Goal: Communication & Community: Answer question/provide support

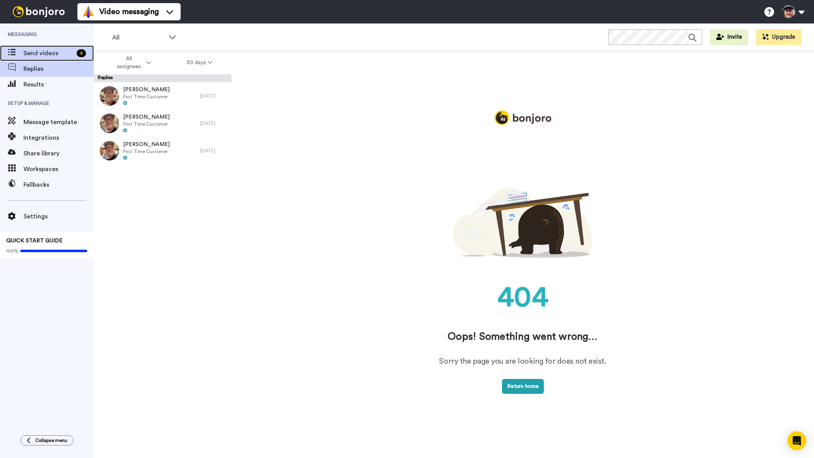
click at [48, 57] on span "Send videos" at bounding box center [48, 52] width 50 height 9
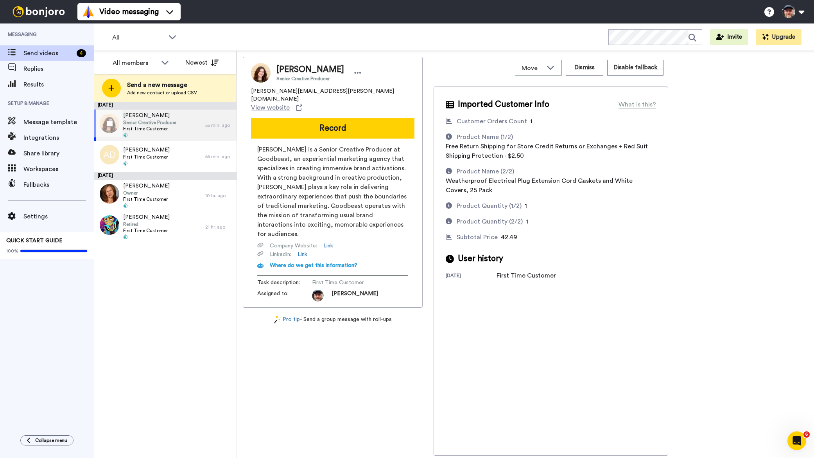
click at [163, 117] on span "[PERSON_NAME]" at bounding box center [149, 115] width 53 height 8
click at [578, 69] on button "Dismiss" at bounding box center [585, 68] width 38 height 16
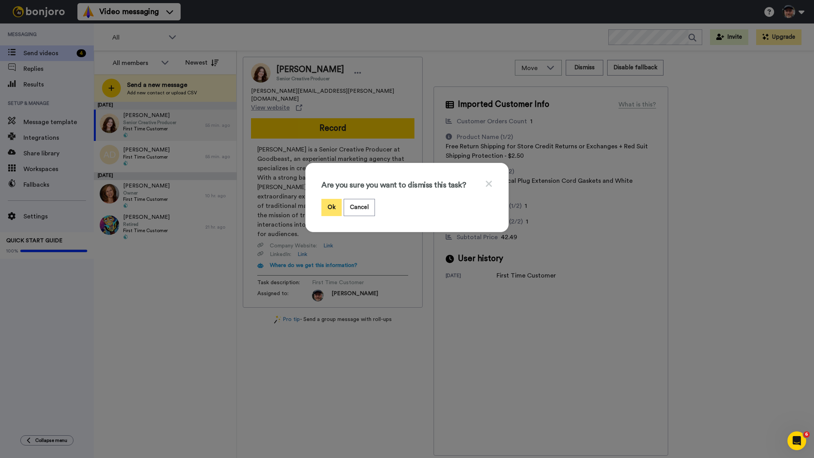
drag, startPoint x: 325, startPoint y: 205, endPoint x: 319, endPoint y: 203, distance: 6.0
click at [325, 205] on button "Ok" at bounding box center [331, 207] width 20 height 17
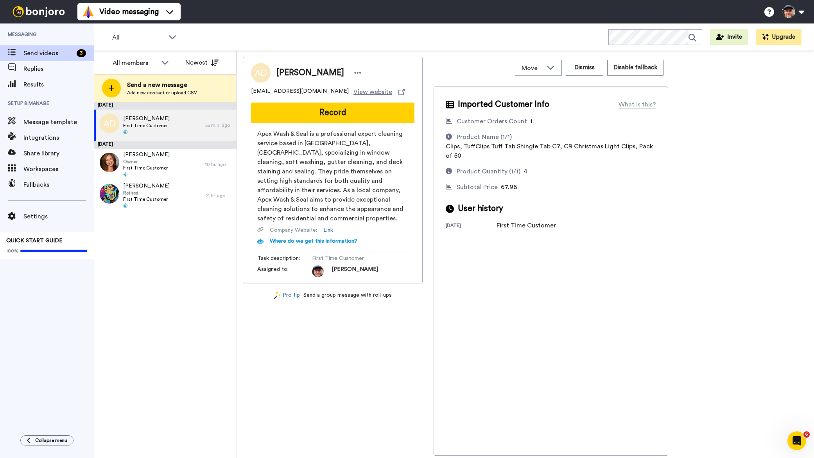
click at [699, 112] on div "[PERSON_NAME] [EMAIL_ADDRESS][DOMAIN_NAME] View website Record Apex Wash & Seal…" at bounding box center [525, 256] width 565 height 398
click at [588, 67] on button "Dismiss" at bounding box center [585, 68] width 38 height 16
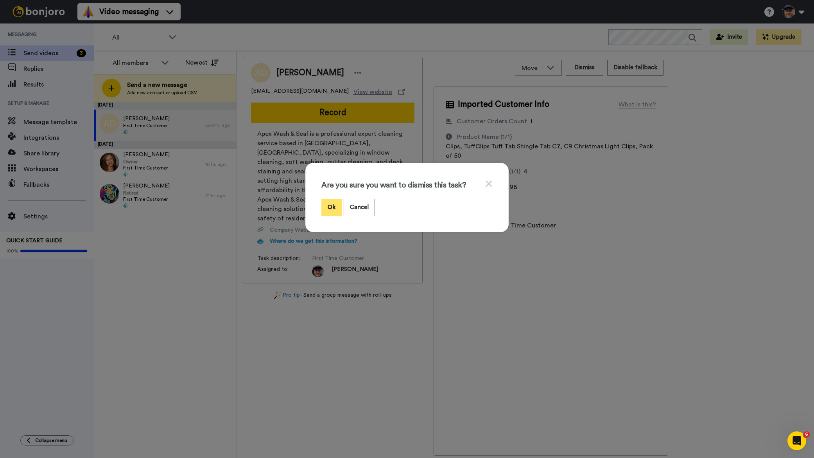
click at [329, 201] on button "Ok" at bounding box center [331, 207] width 20 height 17
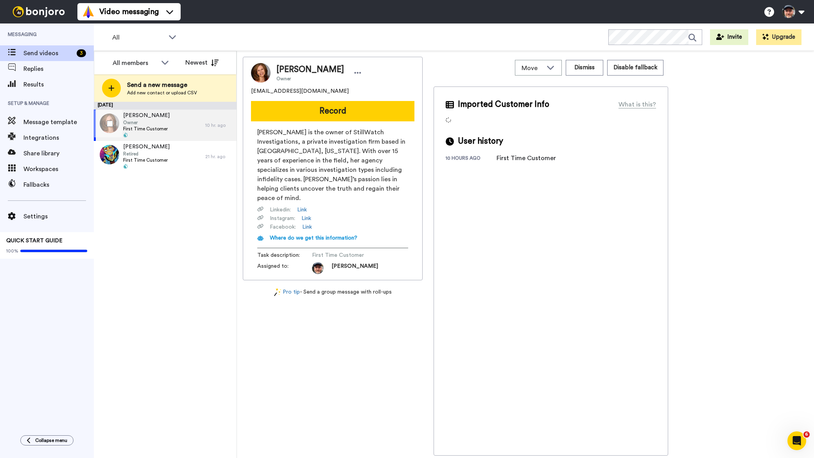
click at [176, 123] on div "[PERSON_NAME] Owner First Time Customer" at bounding box center [149, 124] width 111 height 31
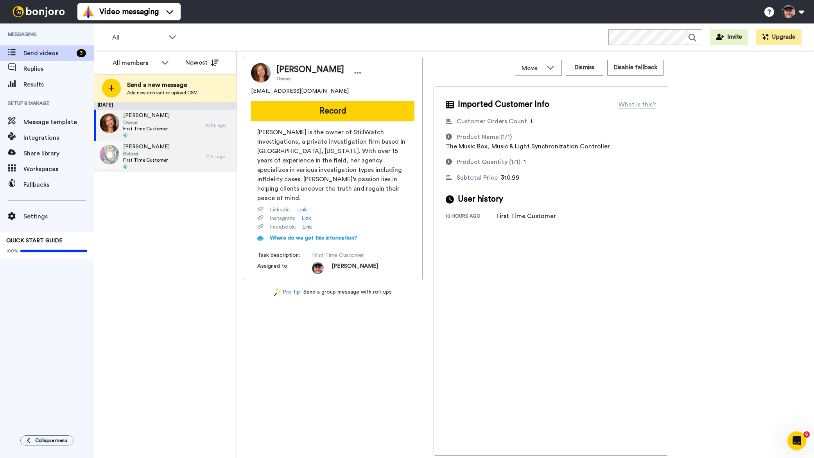
click at [173, 152] on div "[PERSON_NAME] Retired First Time Customer" at bounding box center [149, 156] width 111 height 31
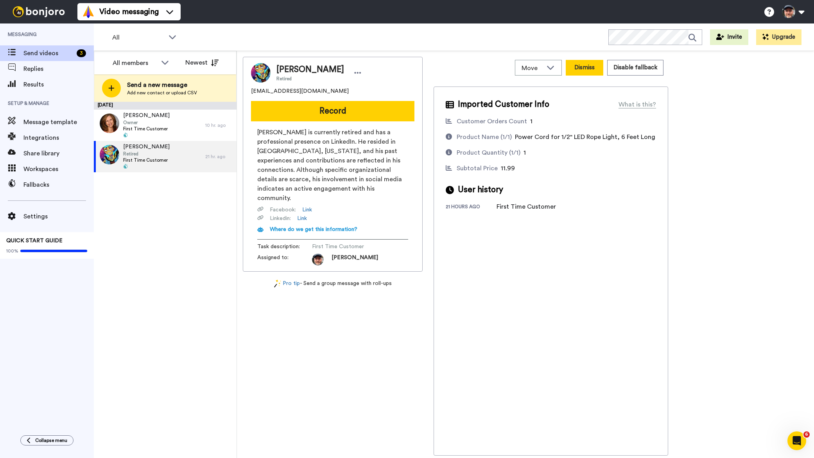
click at [583, 66] on button "Dismiss" at bounding box center [585, 68] width 38 height 16
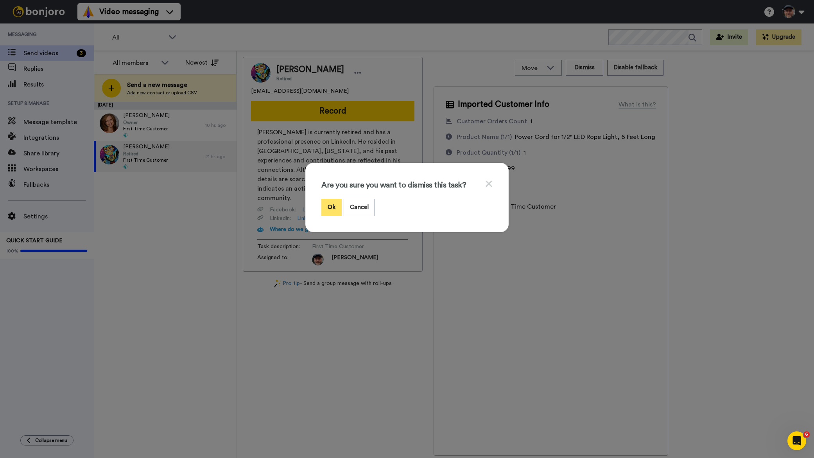
click at [327, 209] on button "Ok" at bounding box center [331, 207] width 20 height 17
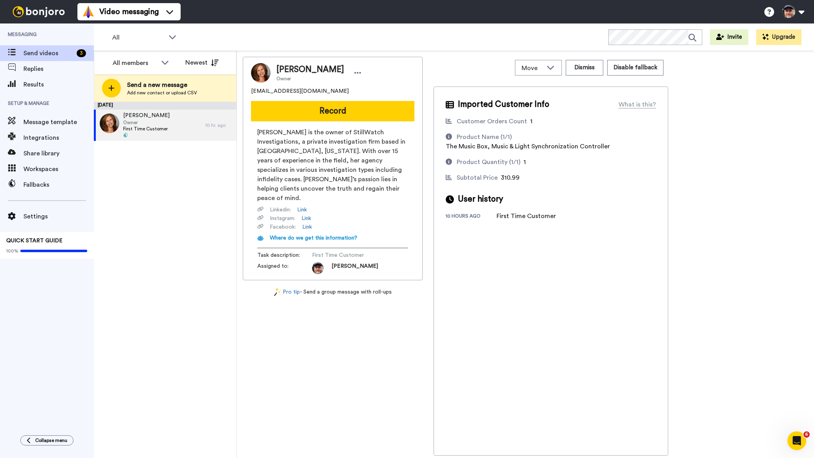
drag, startPoint x: 154, startPoint y: 241, endPoint x: 166, endPoint y: 235, distance: 14.0
click at [154, 241] on div "[DATE] [PERSON_NAME] Owner First Time Customer 10 hr. ago" at bounding box center [165, 280] width 143 height 356
click at [773, 133] on div "[PERSON_NAME] Owner [EMAIL_ADDRESS][DOMAIN_NAME] Record [PERSON_NAME] is the ow…" at bounding box center [525, 256] width 565 height 398
